Goal: Check status

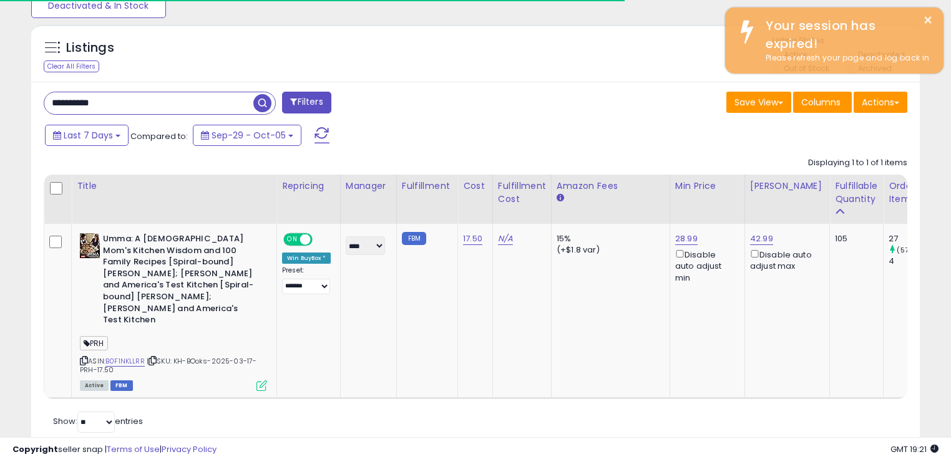
scroll to position [255, 514]
